Goal: Information Seeking & Learning: Learn about a topic

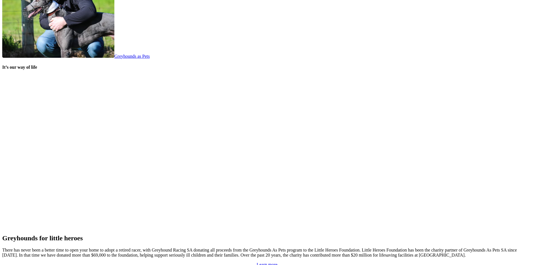
scroll to position [1168, 0]
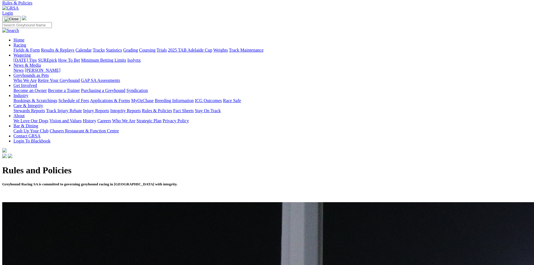
scroll to position [84, 0]
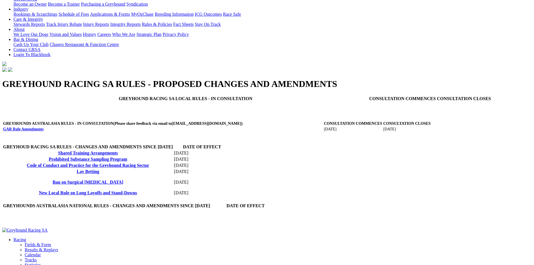
scroll to position [224, 0]
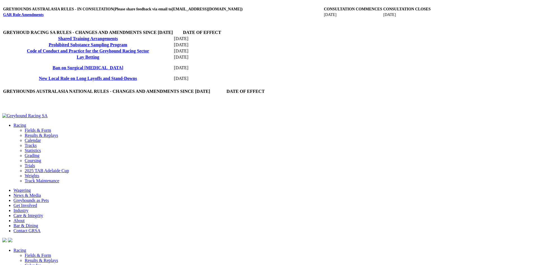
click at [137, 81] on link "New Local Rule on Long Layoffs and Stand-Downs" at bounding box center [88, 78] width 98 height 5
